Goal: Feedback & Contribution: Leave review/rating

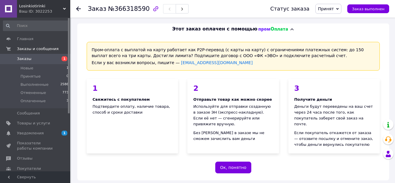
scroll to position [234, 0]
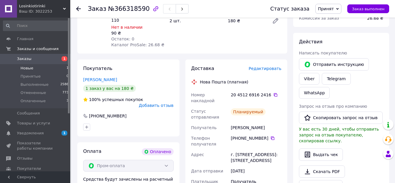
click at [26, 68] on span "Новые" at bounding box center [26, 68] width 13 height 5
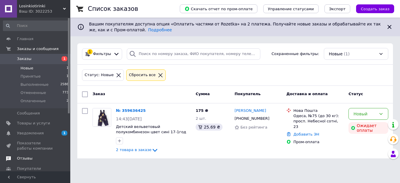
click at [25, 160] on span "Отзывы" at bounding box center [25, 158] width 16 height 5
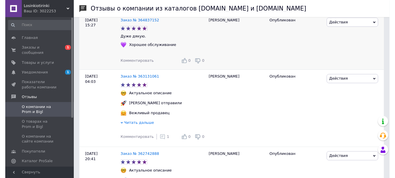
scroll to position [176, 0]
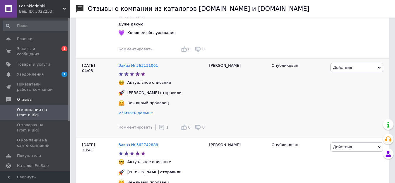
click at [159, 129] on icon at bounding box center [162, 127] width 6 height 6
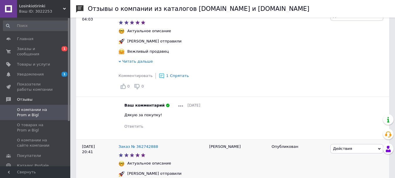
scroll to position [234, 0]
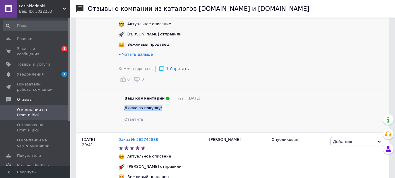
drag, startPoint x: 125, startPoint y: 110, endPoint x: 168, endPoint y: 112, distance: 43.7
click at [170, 111] on div "Дякую за покупку!" at bounding box center [162, 107] width 76 height 5
copy span "Дякую за покупку!"
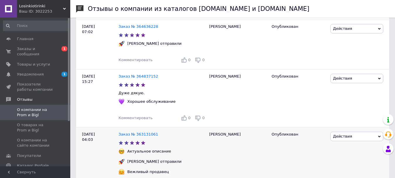
scroll to position [117, 0]
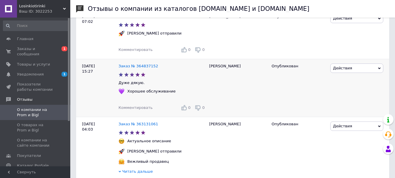
click at [143, 109] on span "Комментировать" at bounding box center [136, 107] width 34 height 4
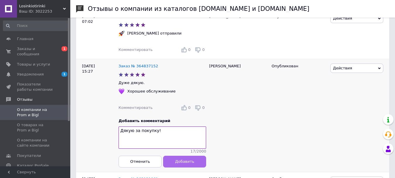
type textarea "Дякую за покупку!"
click at [189, 164] on span "Добавить" at bounding box center [184, 161] width 19 height 4
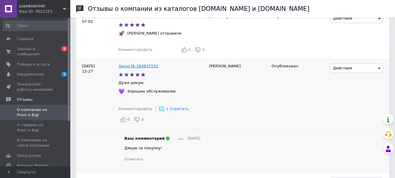
click at [143, 66] on link "Заказ № 364837152" at bounding box center [139, 66] width 40 height 4
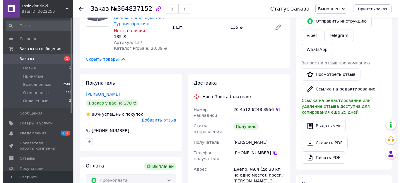
scroll to position [117, 0]
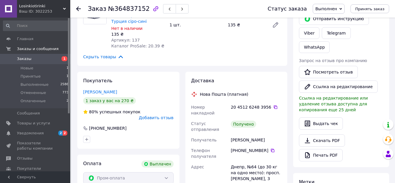
click at [147, 115] on span "Добавить отзыв" at bounding box center [156, 117] width 35 height 5
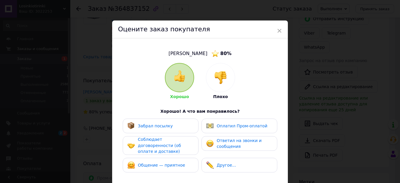
click at [156, 128] on span "Забрал посылку" at bounding box center [155, 126] width 35 height 5
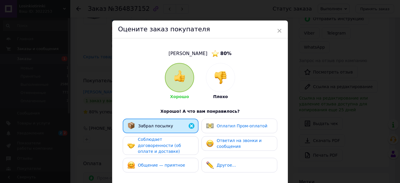
click at [155, 143] on span "Соблюдает договоренности (об оплате и доставке)" at bounding box center [159, 145] width 43 height 17
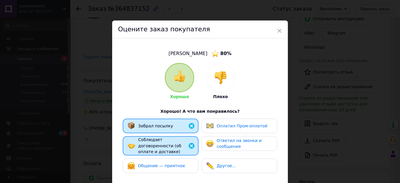
click at [163, 163] on span "Общение — приятное" at bounding box center [161, 165] width 47 height 5
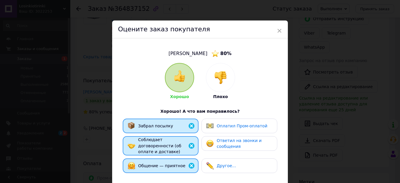
click at [226, 127] on span "Оплатил Пром-оплатой" at bounding box center [242, 126] width 51 height 5
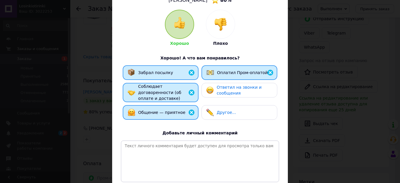
scroll to position [59, 0]
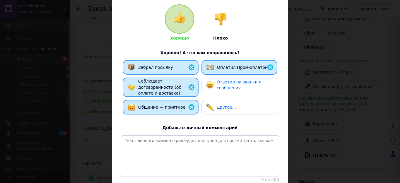
click at [254, 85] on div "Ответил на звонки и сообщения" at bounding box center [245, 85] width 56 height 12
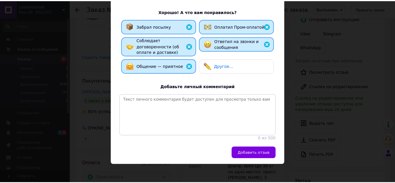
scroll to position [102, 0]
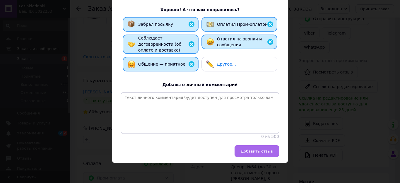
click at [254, 153] on span "Добавить отзыв" at bounding box center [257, 151] width 32 height 4
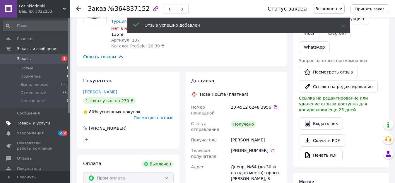
scroll to position [29, 0]
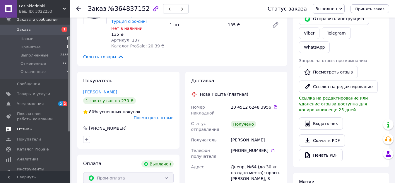
click at [28, 130] on span "Отзывы" at bounding box center [25, 129] width 16 height 5
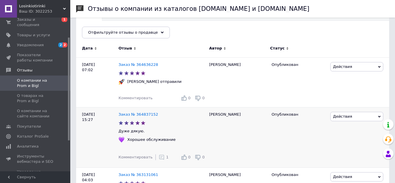
scroll to position [59, 0]
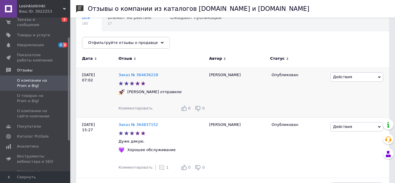
click at [140, 108] on span "Комментировать" at bounding box center [136, 108] width 34 height 4
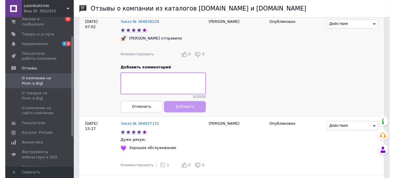
scroll to position [117, 0]
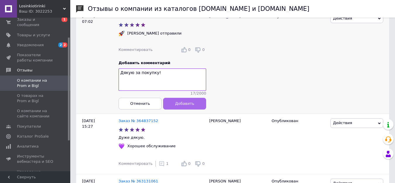
type textarea "Дякую за покупку!"
click at [174, 107] on button "Добавить" at bounding box center [184, 104] width 43 height 12
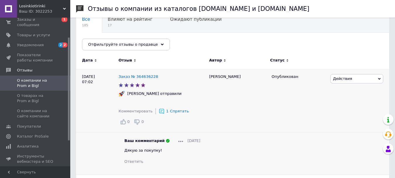
scroll to position [29, 0]
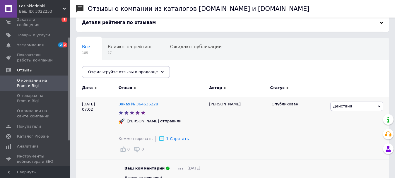
click at [142, 105] on link "Заказ № 364636228" at bounding box center [139, 104] width 40 height 4
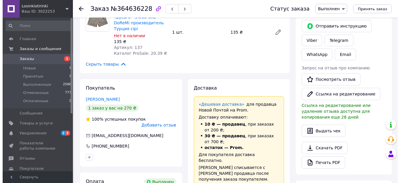
scroll to position [117, 0]
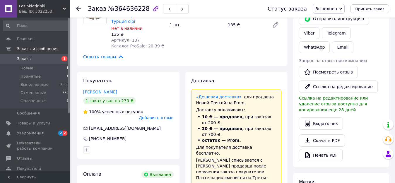
click at [151, 115] on span "Добавить отзыв" at bounding box center [156, 117] width 35 height 5
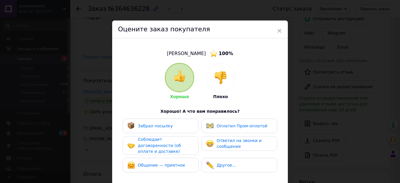
scroll to position [59, 0]
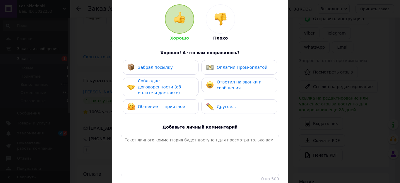
click at [159, 66] on span "Забрал посылку" at bounding box center [155, 67] width 35 height 5
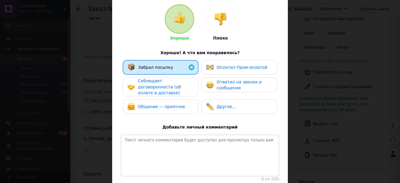
click at [160, 89] on span "Соблюдает договоренности (об оплате и доставке)" at bounding box center [159, 86] width 43 height 17
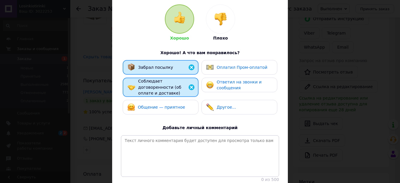
click at [168, 105] on span "Общение — приятное" at bounding box center [161, 107] width 47 height 5
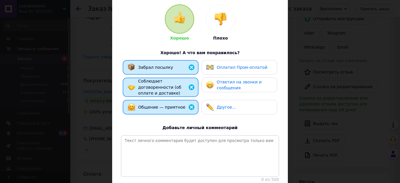
click at [226, 66] on span "Оплатил Пром-оплатой" at bounding box center [242, 67] width 51 height 5
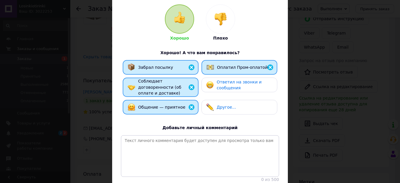
click at [228, 84] on span "Ответил на звонки и сообщения" at bounding box center [239, 85] width 45 height 11
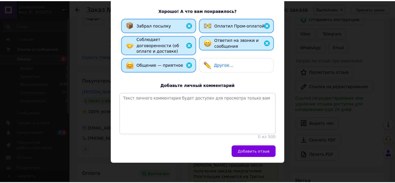
scroll to position [102, 0]
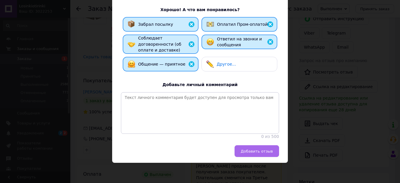
click at [259, 155] on button "Добавить отзыв" at bounding box center [257, 151] width 45 height 12
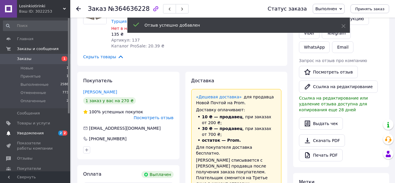
click at [30, 131] on span "Уведомления" at bounding box center [30, 133] width 27 height 5
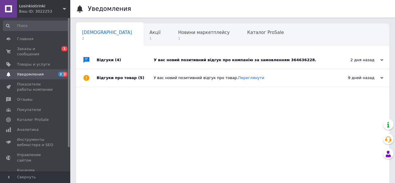
click at [225, 61] on div "У вас новий позитивний відгук про компанію за замовленням 364636228." at bounding box center [239, 59] width 171 height 5
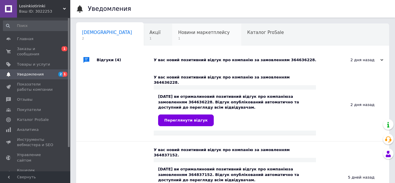
click at [172, 35] on div "Новини маркетплейсу 1" at bounding box center [206, 35] width 69 height 22
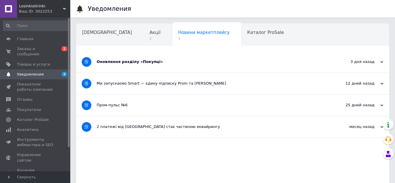
click at [159, 59] on div "Оновлення розділу «Покупці»" at bounding box center [211, 61] width 228 height 5
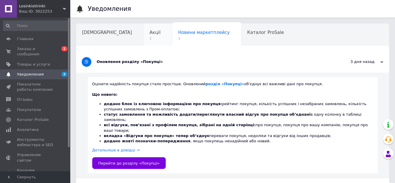
click at [150, 37] on span "1" at bounding box center [155, 38] width 11 height 4
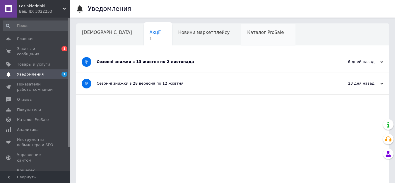
click at [241, 35] on div "Каталог ProSale" at bounding box center [268, 35] width 54 height 22
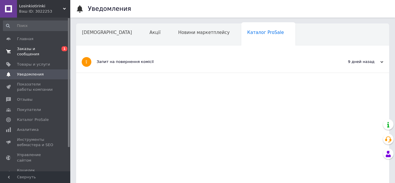
click at [23, 52] on link "Заказы и сообщения 0 1" at bounding box center [36, 51] width 72 height 15
